Goal: Check status

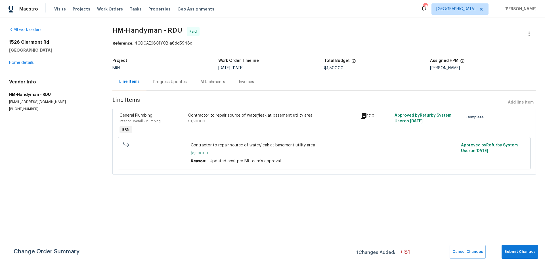
click at [232, 118] on div "Contractor to repair source of water/leak at basement utility area" at bounding box center [272, 116] width 169 height 6
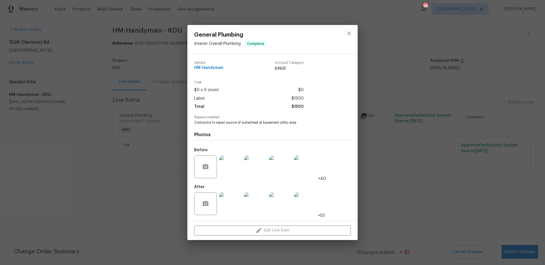
click at [228, 165] on img at bounding box center [230, 167] width 23 height 23
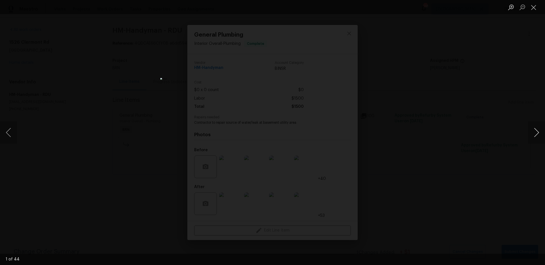
click at [533, 131] on button "Next image" at bounding box center [536, 132] width 17 height 23
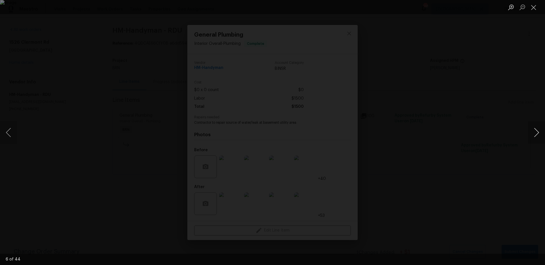
click at [533, 131] on button "Next image" at bounding box center [536, 132] width 17 height 23
click at [454, 131] on div "Lightbox" at bounding box center [272, 132] width 545 height 265
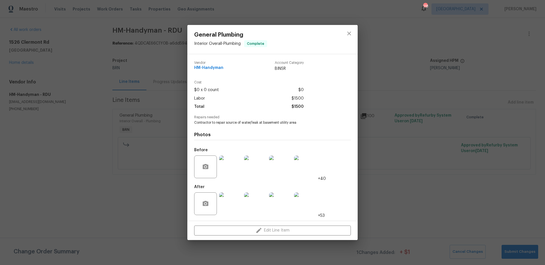
click at [393, 126] on div "General Plumbing Interior Overall - Plumbing Complete Vendor HM-Handyman Accoun…" at bounding box center [272, 132] width 545 height 265
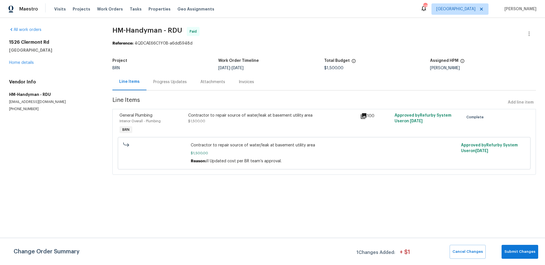
click at [224, 116] on div "Contractor to repair source of water/leak at basement utility area" at bounding box center [272, 116] width 169 height 6
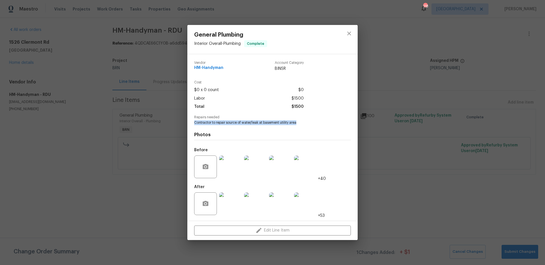
drag, startPoint x: 194, startPoint y: 123, endPoint x: 301, endPoint y: 123, distance: 107.4
click at [304, 123] on span "Contractor to repair source of water/leak at basement utility area" at bounding box center [264, 122] width 141 height 5
copy span "Contractor to repair source of water/leak at basement utility area"
drag, startPoint x: 279, startPoint y: 122, endPoint x: 128, endPoint y: 109, distance: 151.9
click at [128, 109] on div "General Plumbing Interior Overall - Plumbing Complete Vendor HM-Handyman Accoun…" at bounding box center [272, 132] width 545 height 265
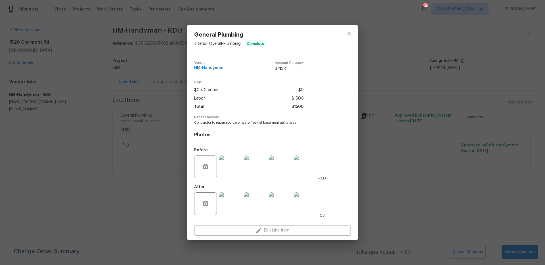
click at [131, 91] on div "General Plumbing Interior Overall - Plumbing Complete Vendor HM-Handyman Accoun…" at bounding box center [272, 132] width 545 height 265
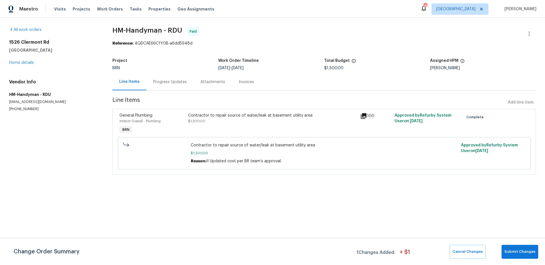
click at [160, 83] on div "Progress Updates" at bounding box center [170, 82] width 34 height 6
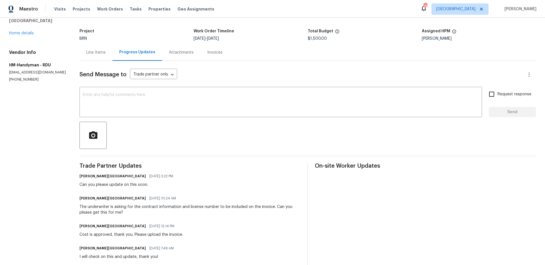
scroll to position [38, 0]
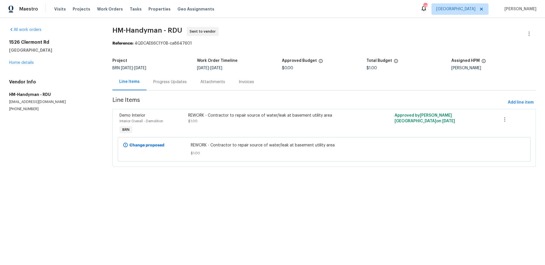
click at [161, 81] on div "Progress Updates" at bounding box center [170, 82] width 34 height 6
